Goal: Book appointment/travel/reservation

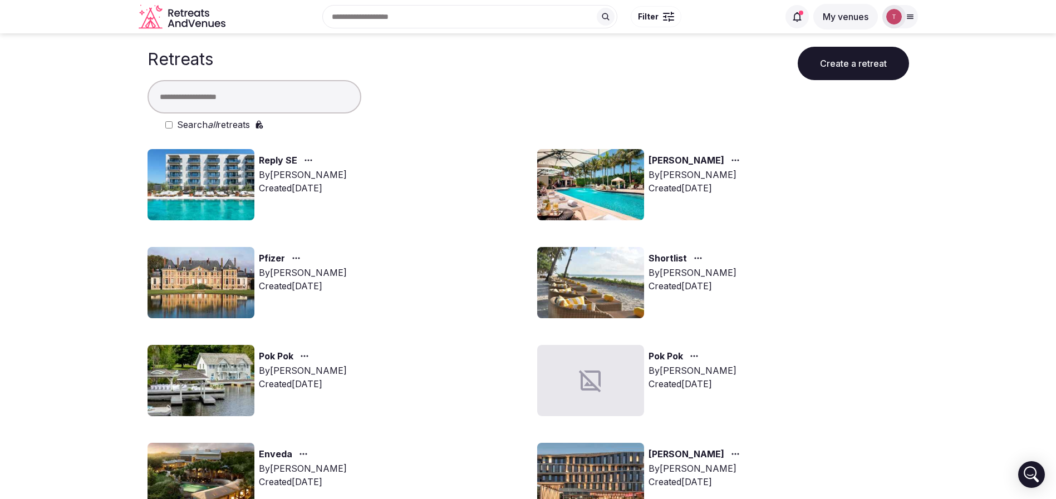
scroll to position [499, 0]
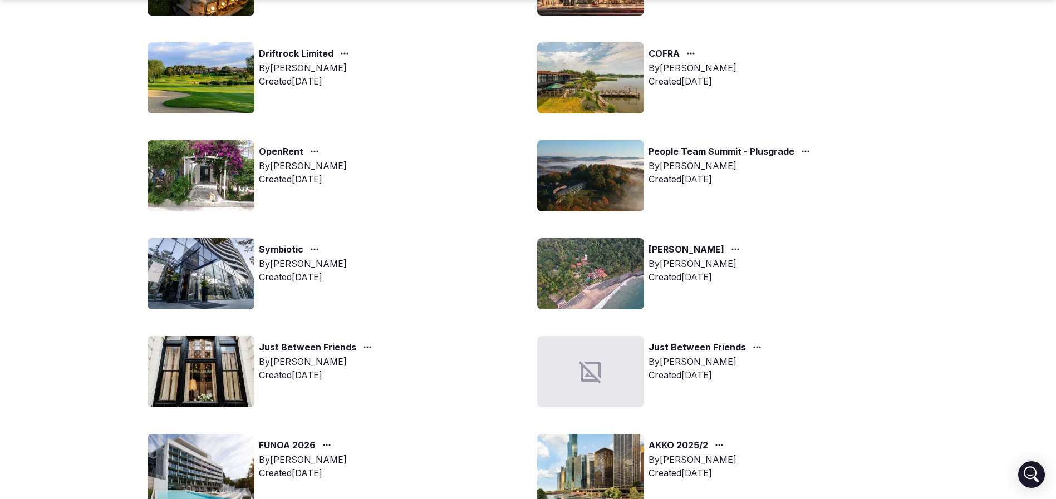
click at [194, 268] on img at bounding box center [201, 273] width 107 height 71
click at [237, 265] on img at bounding box center [201, 273] width 107 height 71
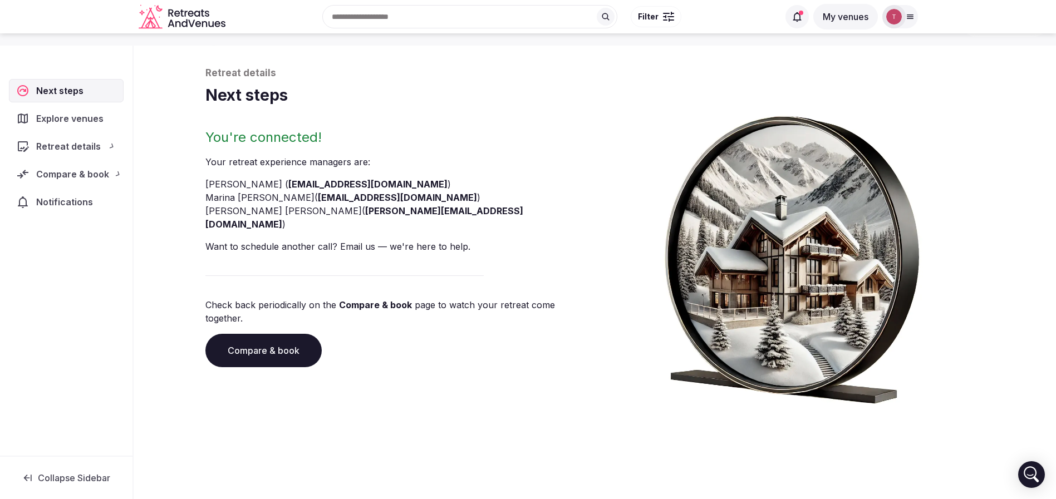
scroll to position [38, 0]
click at [283, 334] on link "Compare & book" at bounding box center [263, 350] width 116 height 33
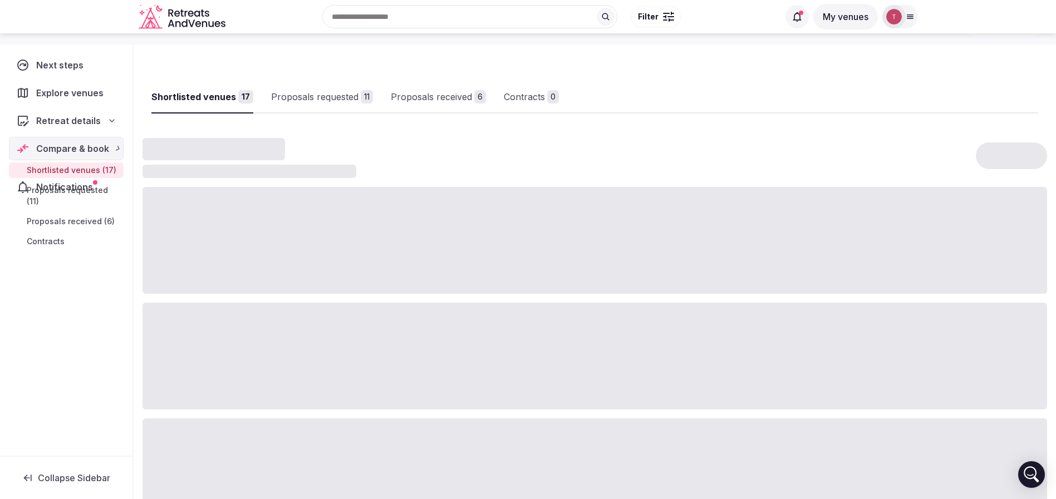
click at [283, 323] on div at bounding box center [595, 356] width 905 height 107
click at [435, 91] on div "Proposals received" at bounding box center [449, 96] width 81 height 13
click at [452, 96] on div "Proposals received" at bounding box center [449, 96] width 81 height 13
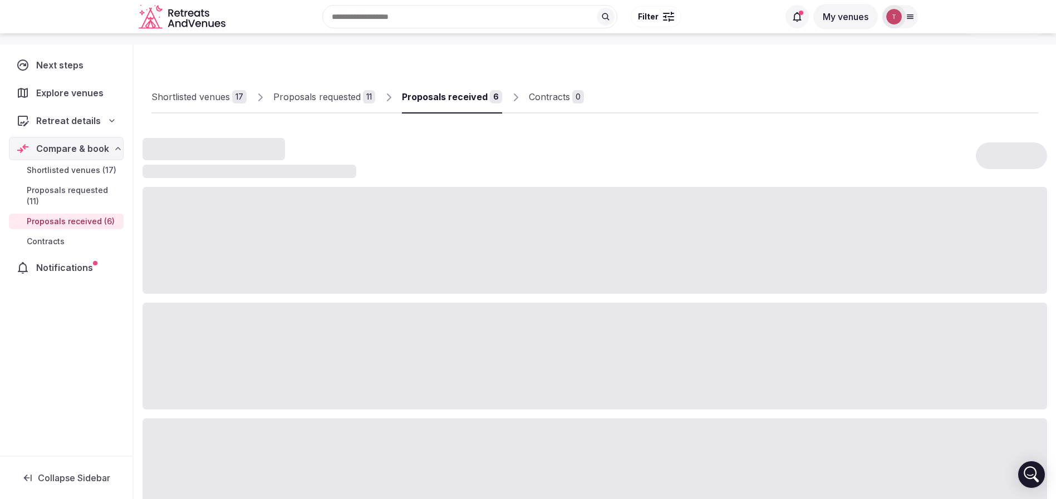
click at [406, 103] on div "Proposals received" at bounding box center [445, 96] width 86 height 13
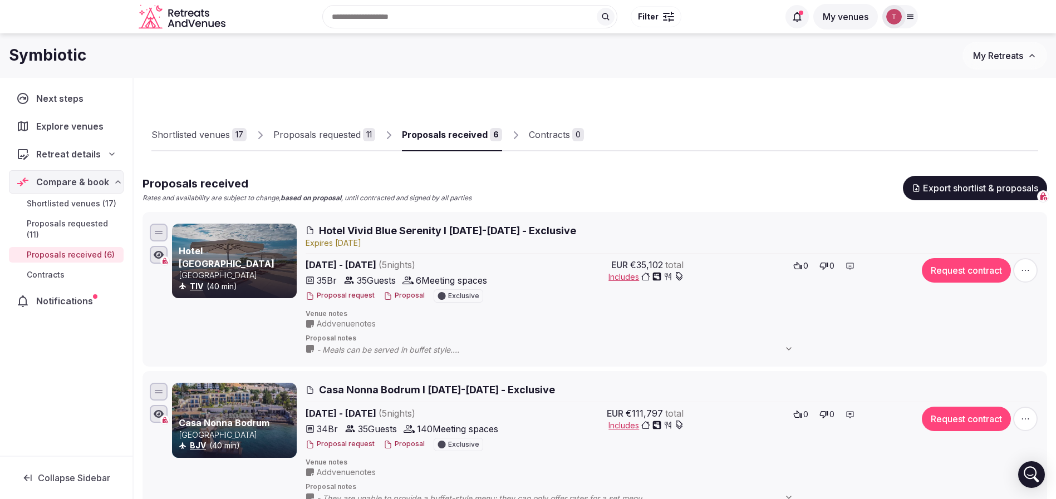
click at [341, 140] on div "Proposals requested" at bounding box center [316, 134] width 87 height 13
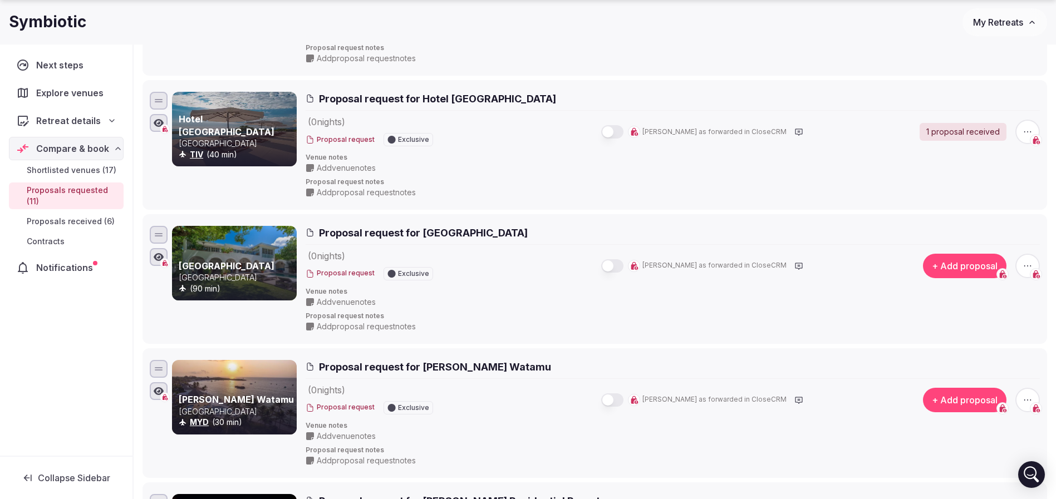
scroll to position [418, 0]
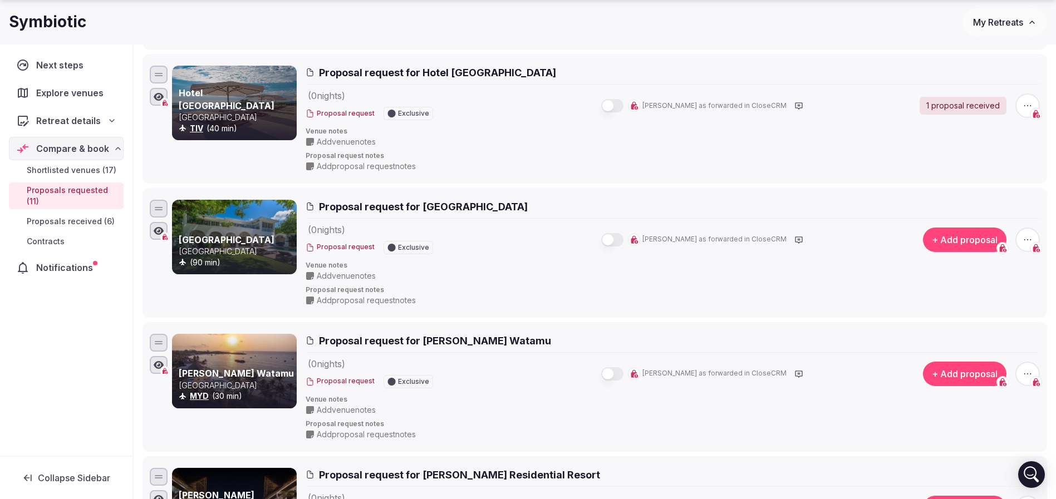
click at [1029, 239] on icon "button" at bounding box center [1027, 239] width 11 height 11
click at [983, 178] on button "Withdraw proposal request" at bounding box center [987, 172] width 128 height 18
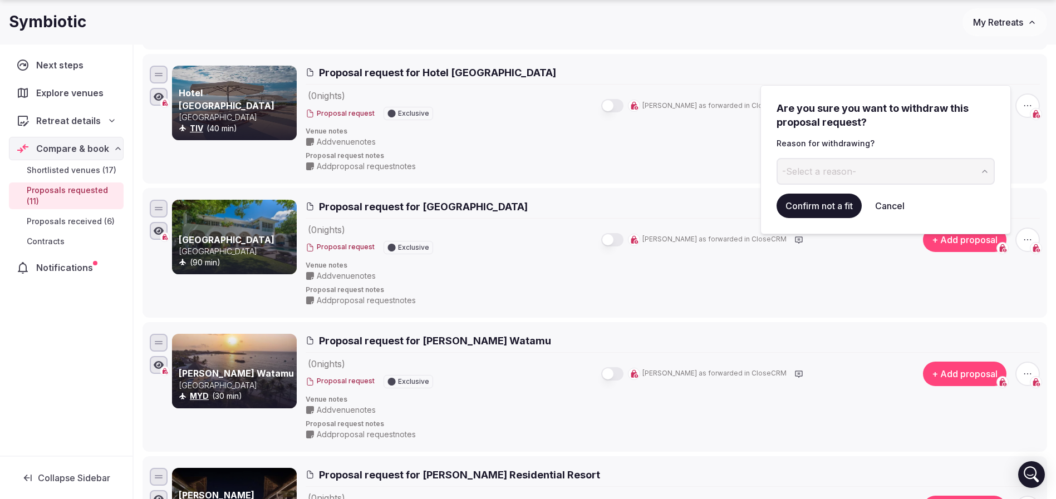
click at [855, 166] on span "-Select a reason-" at bounding box center [819, 171] width 74 height 12
click at [830, 207] on button "Confirm not a fit" at bounding box center [819, 206] width 85 height 25
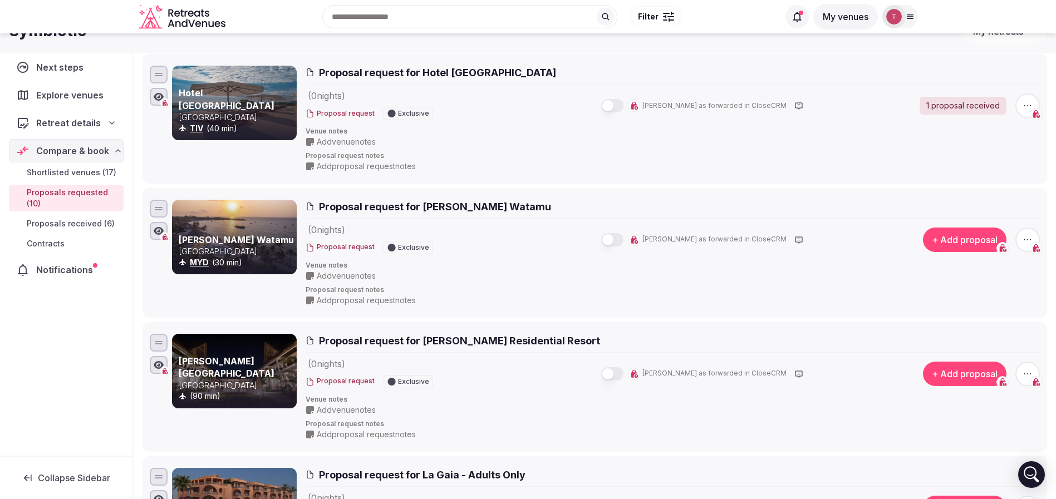
scroll to position [0, 0]
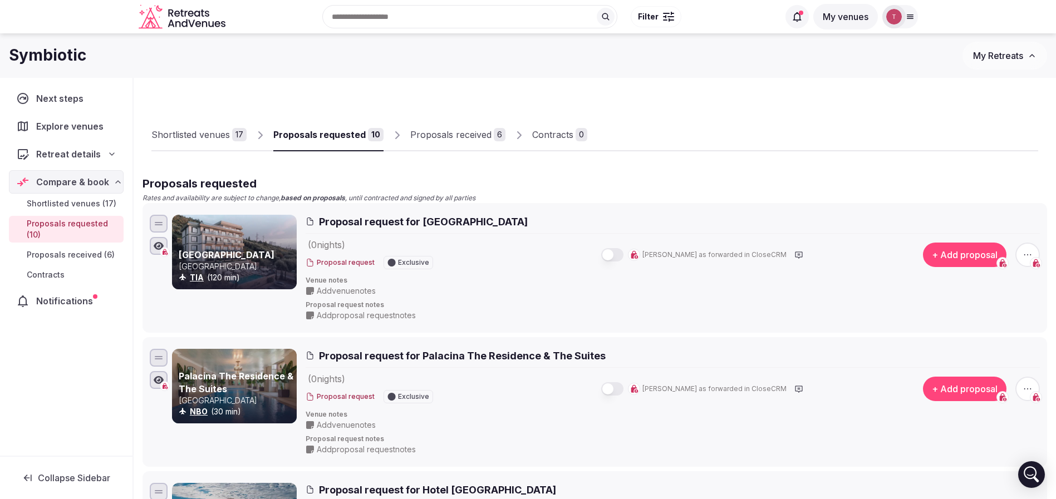
click at [454, 145] on link "Proposals received 6" at bounding box center [457, 135] width 95 height 32
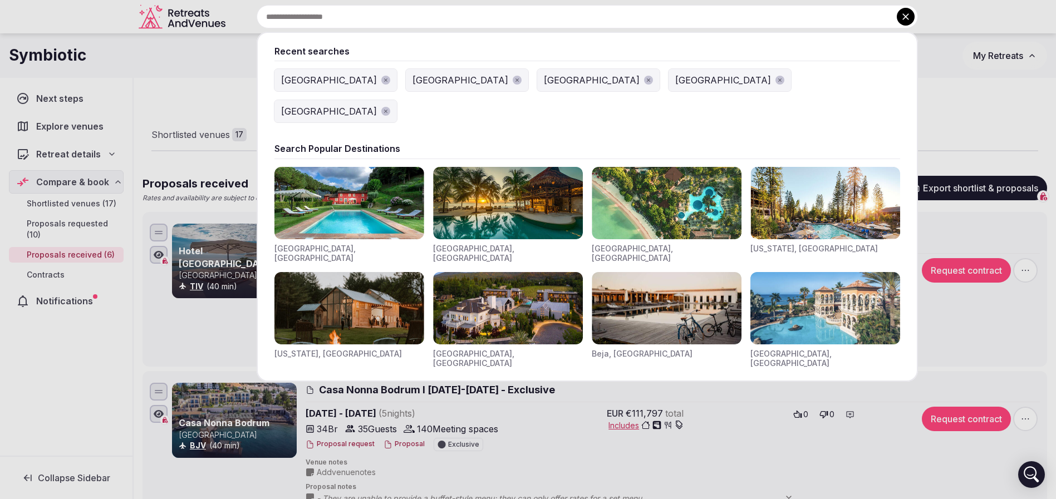
click at [369, 21] on div "Recent searches [GEOGRAPHIC_DATA] [GEOGRAPHIC_DATA] [GEOGRAPHIC_DATA] [GEOGRAPH…" at bounding box center [574, 16] width 688 height 23
click at [300, 75] on div "[GEOGRAPHIC_DATA]" at bounding box center [329, 80] width 96 height 13
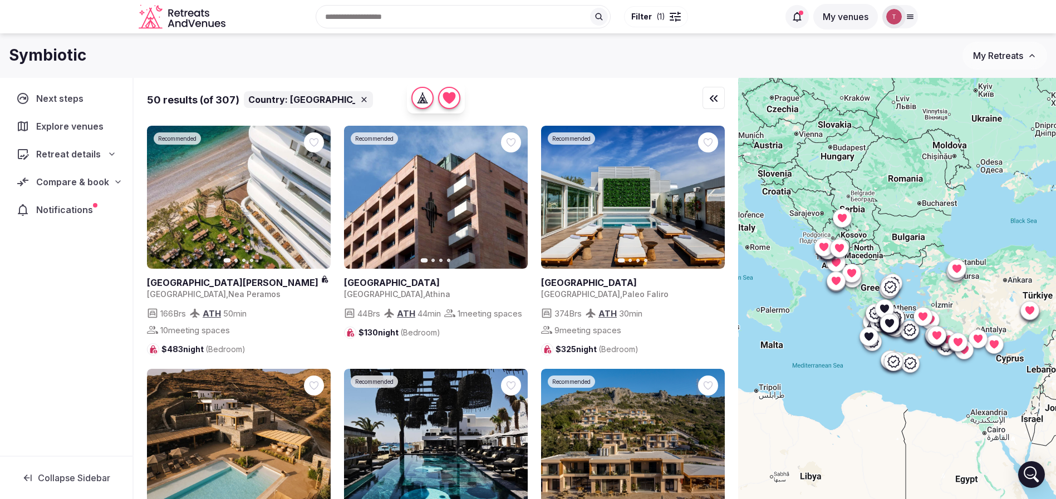
click at [668, 17] on button "Filter ( 1 )" at bounding box center [656, 16] width 64 height 21
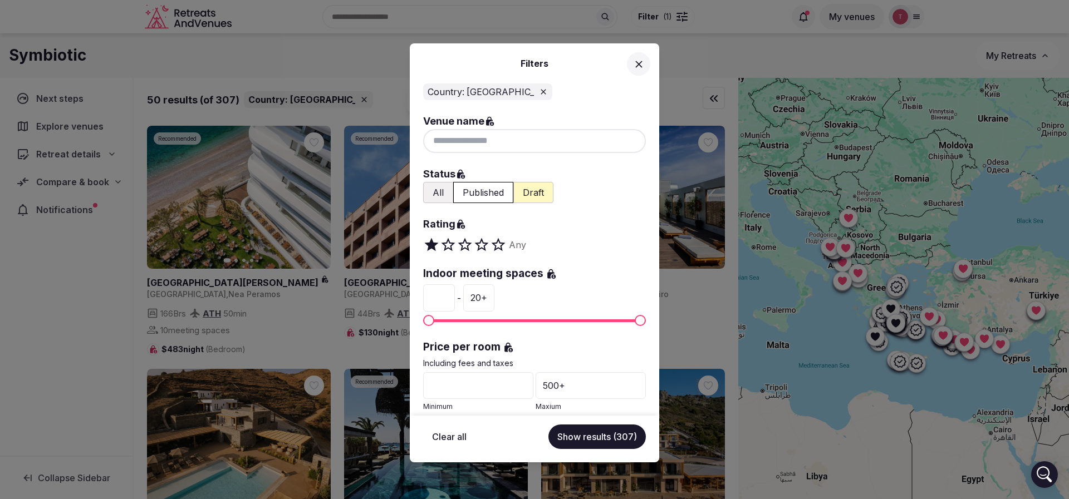
click at [639, 63] on icon at bounding box center [638, 64] width 7 height 7
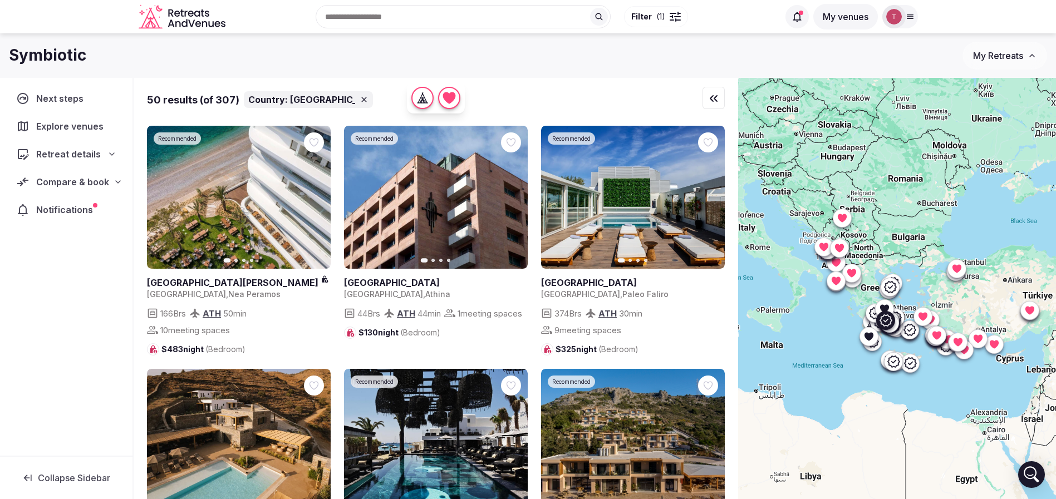
click at [316, 197] on icon "button" at bounding box center [315, 197] width 9 height 9
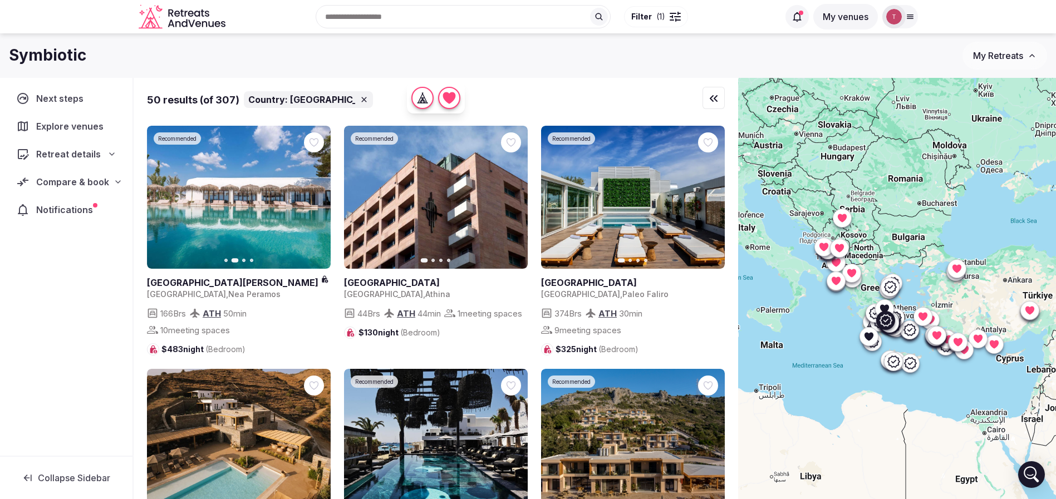
click at [316, 197] on icon "button" at bounding box center [315, 197] width 9 height 9
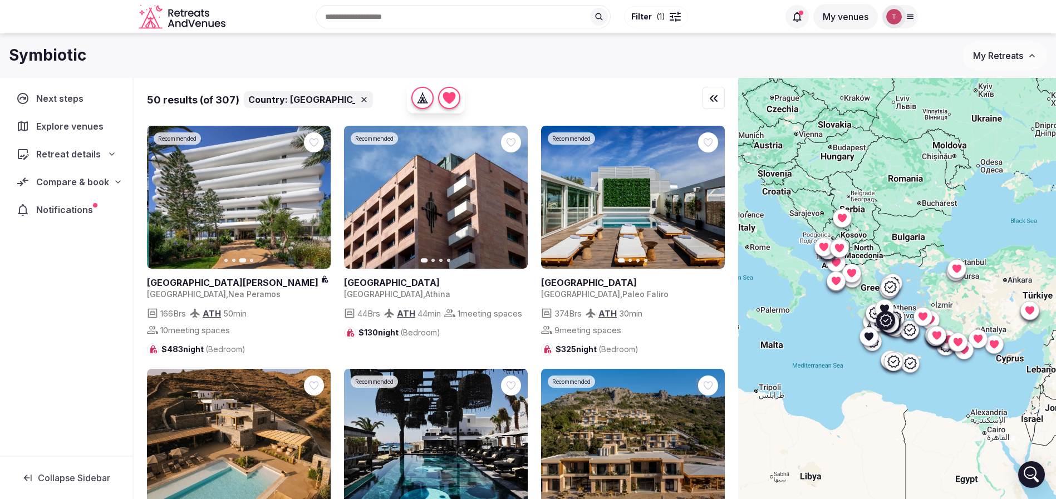
click at [316, 197] on icon "button" at bounding box center [315, 197] width 9 height 9
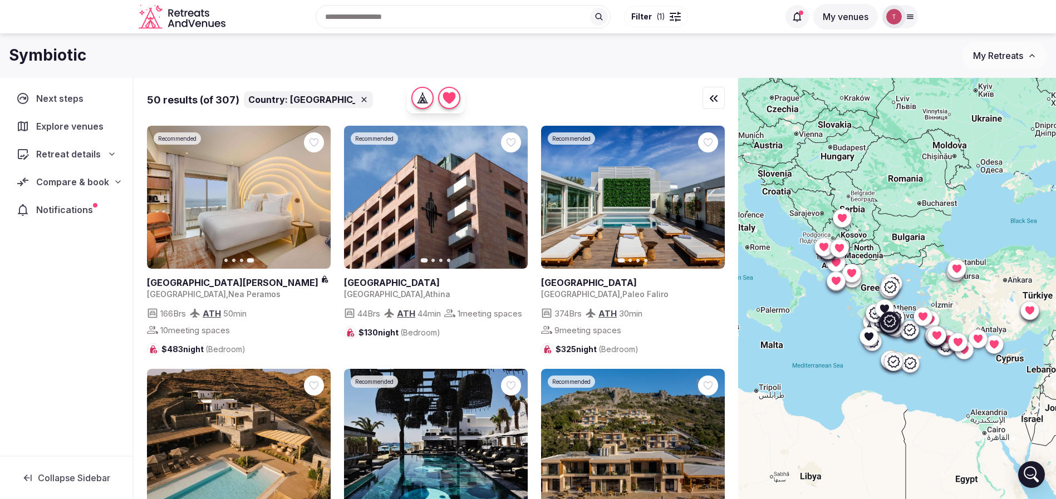
click at [516, 200] on icon "button" at bounding box center [512, 197] width 9 height 9
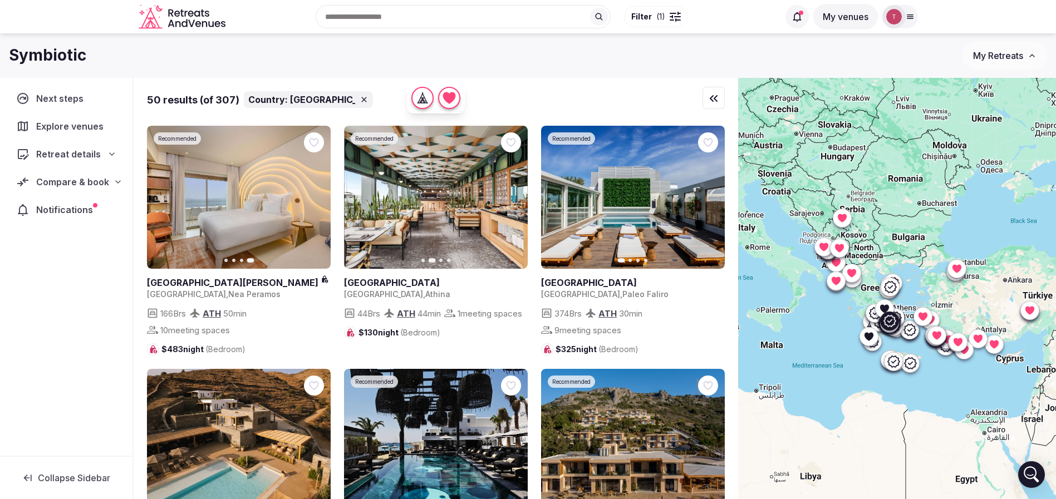
click at [514, 198] on icon "button" at bounding box center [513, 198] width 4 height 8
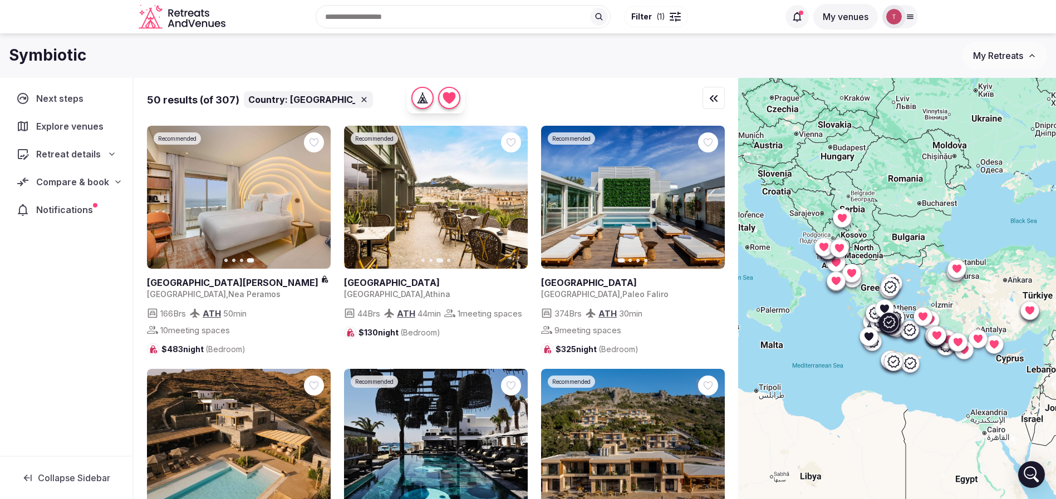
click at [716, 198] on button "Next slide" at bounding box center [709, 198] width 18 height 18
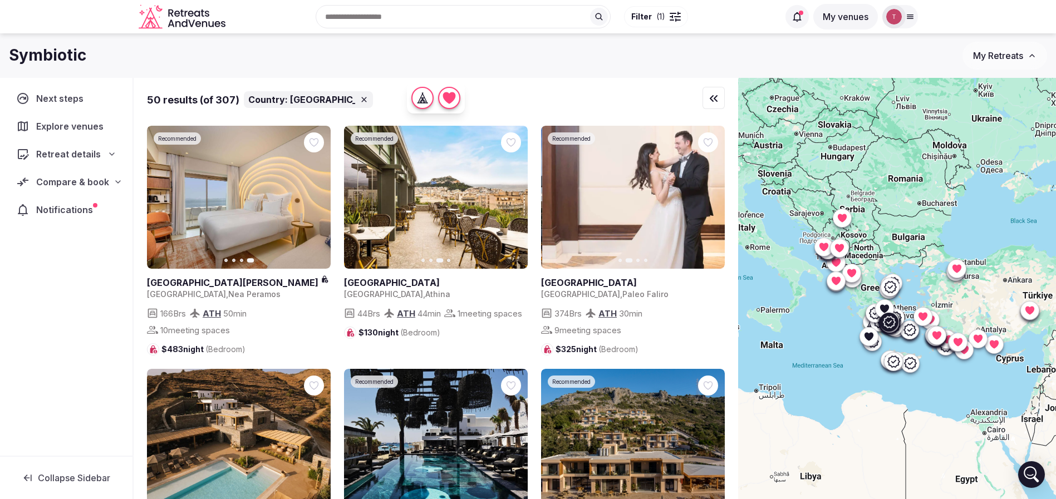
click at [716, 198] on button "Next slide" at bounding box center [709, 198] width 18 height 18
